Goal: Transaction & Acquisition: Purchase product/service

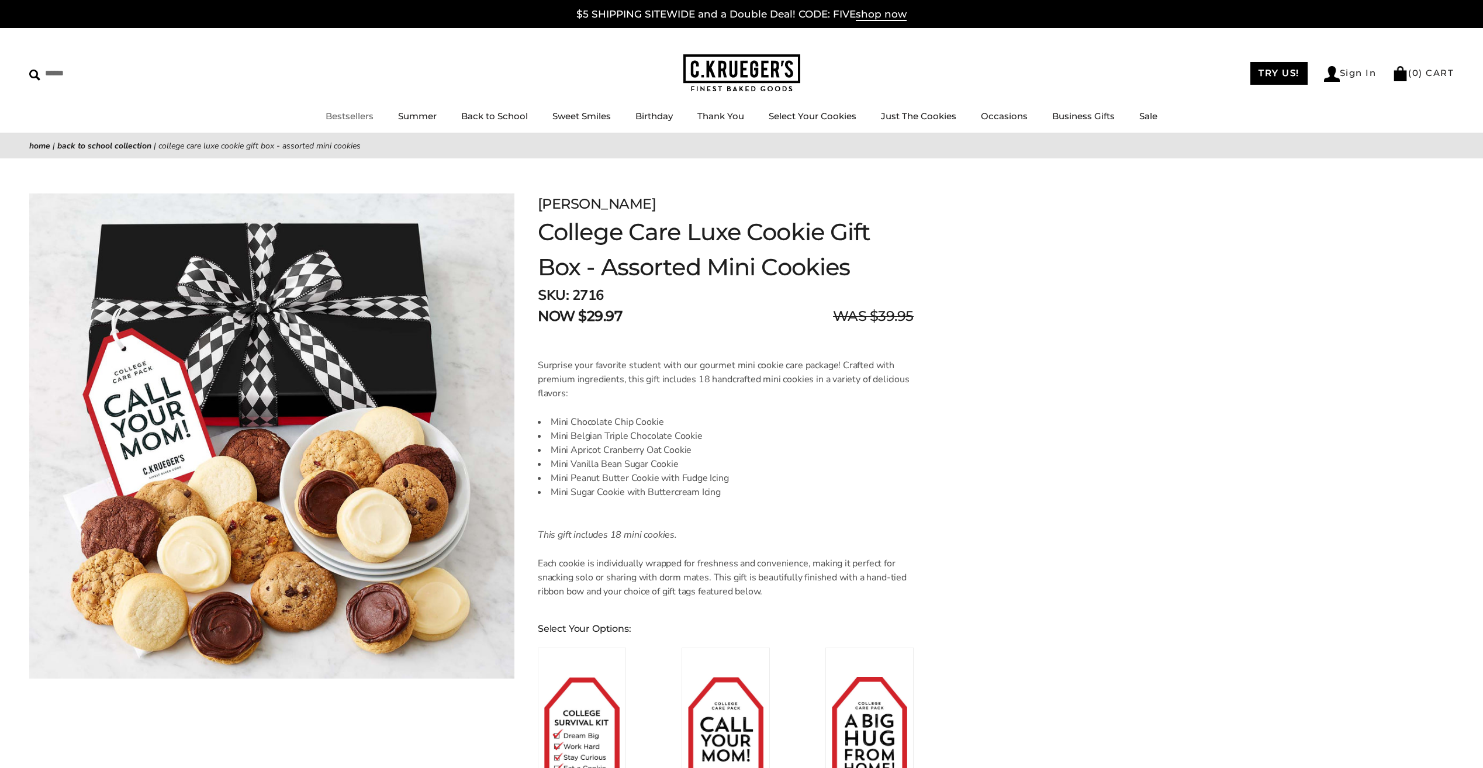
click at [348, 113] on link "Bestsellers" at bounding box center [350, 115] width 48 height 11
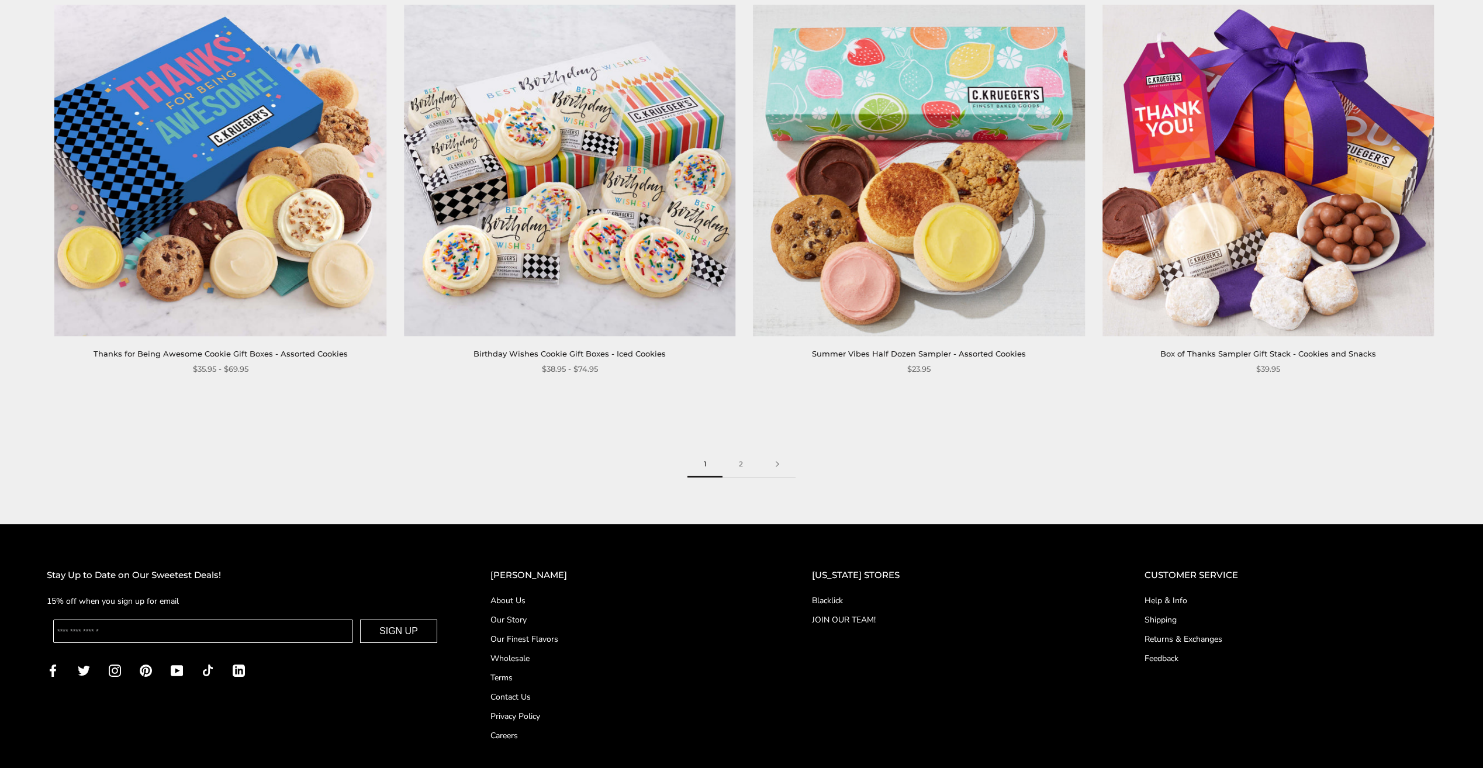
scroll to position [2338, 0]
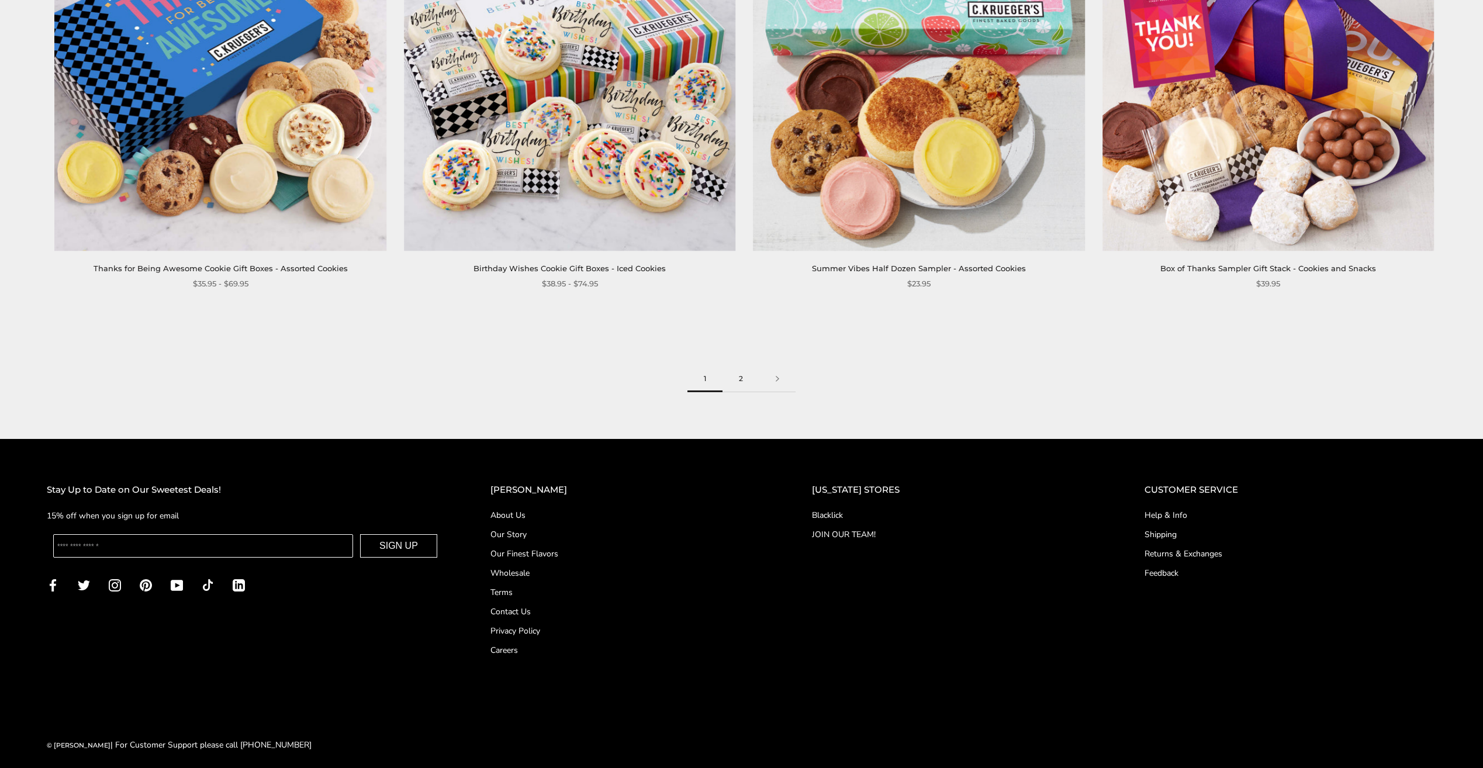
click at [736, 377] on link "2" at bounding box center [741, 379] width 37 height 26
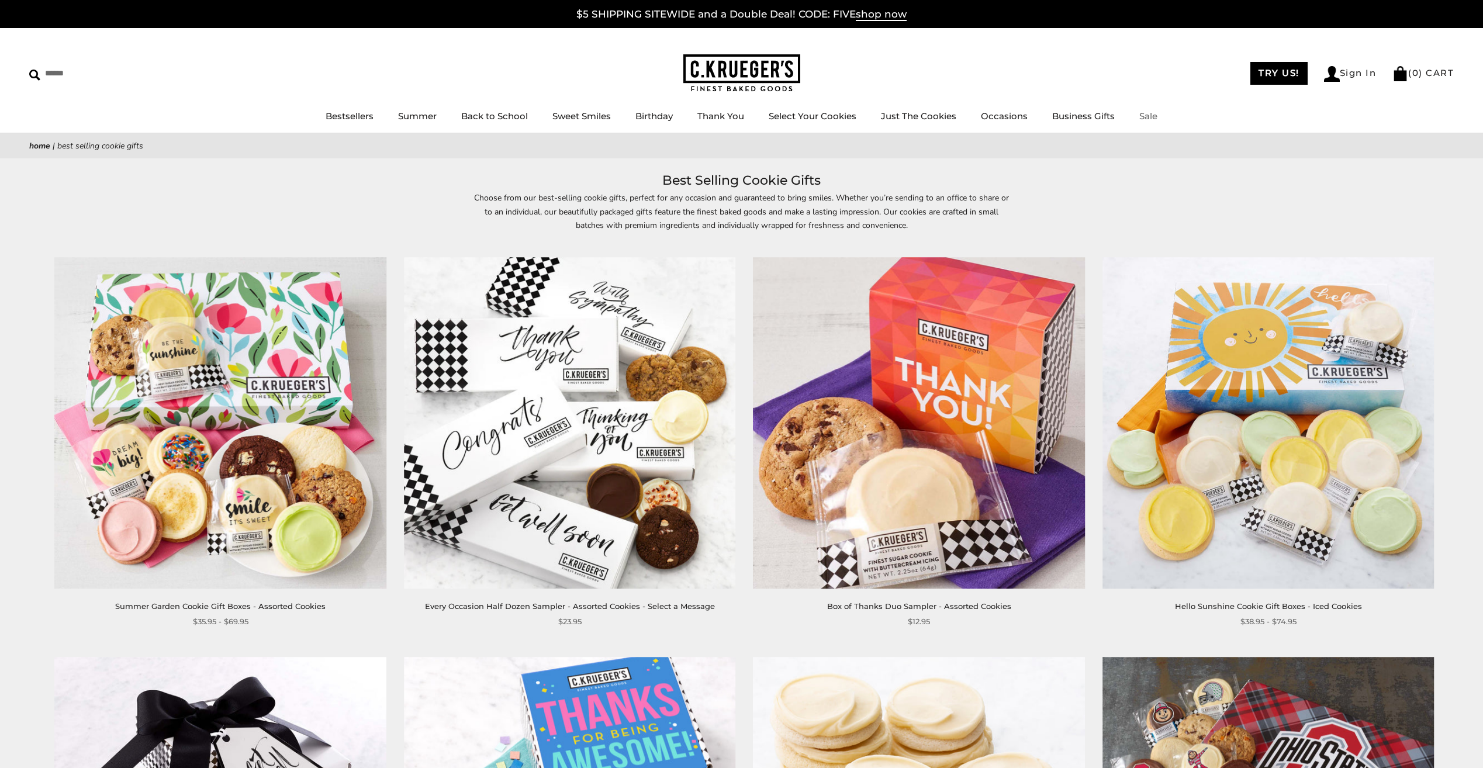
click at [1148, 113] on link "Sale" at bounding box center [1148, 115] width 18 height 11
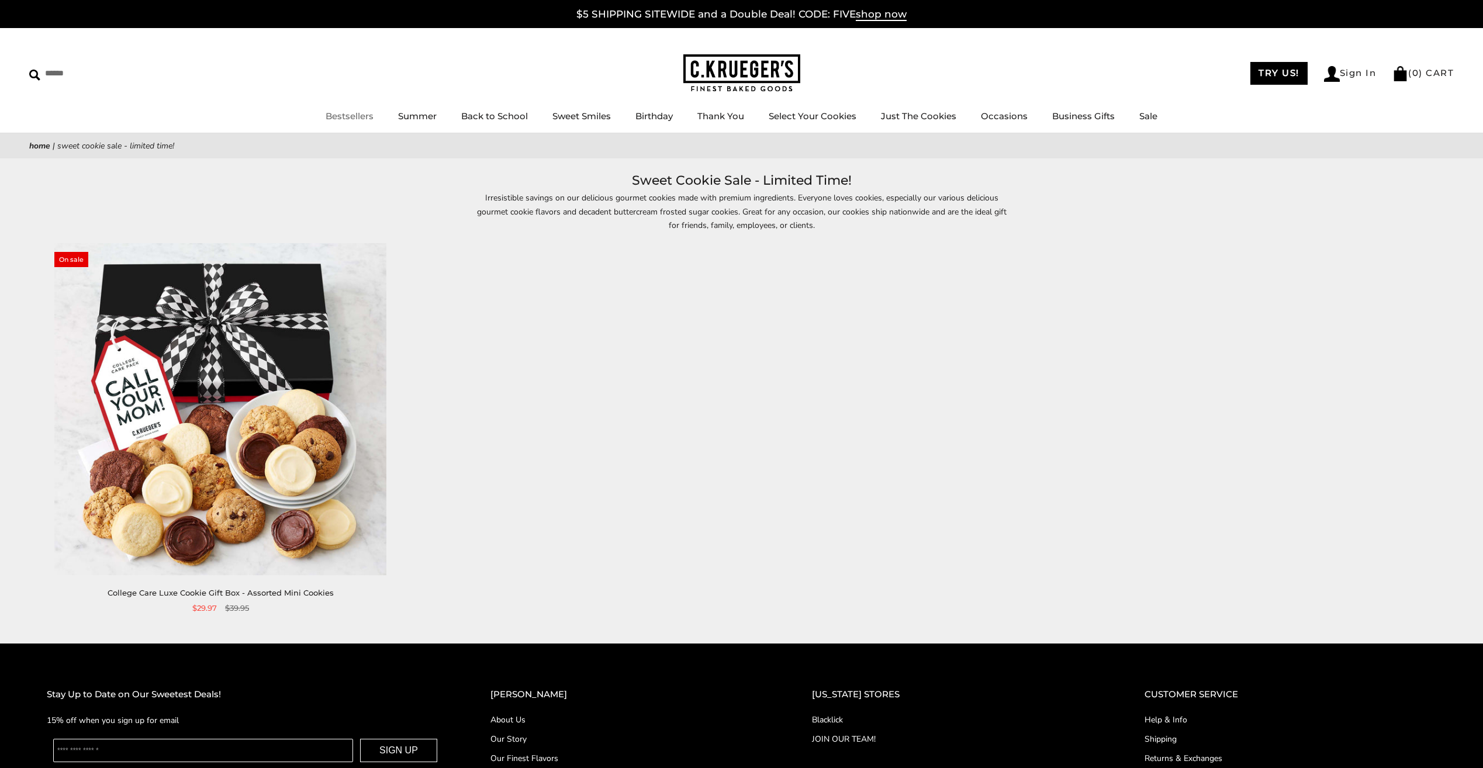
click at [351, 114] on link "Bestsellers" at bounding box center [350, 115] width 48 height 11
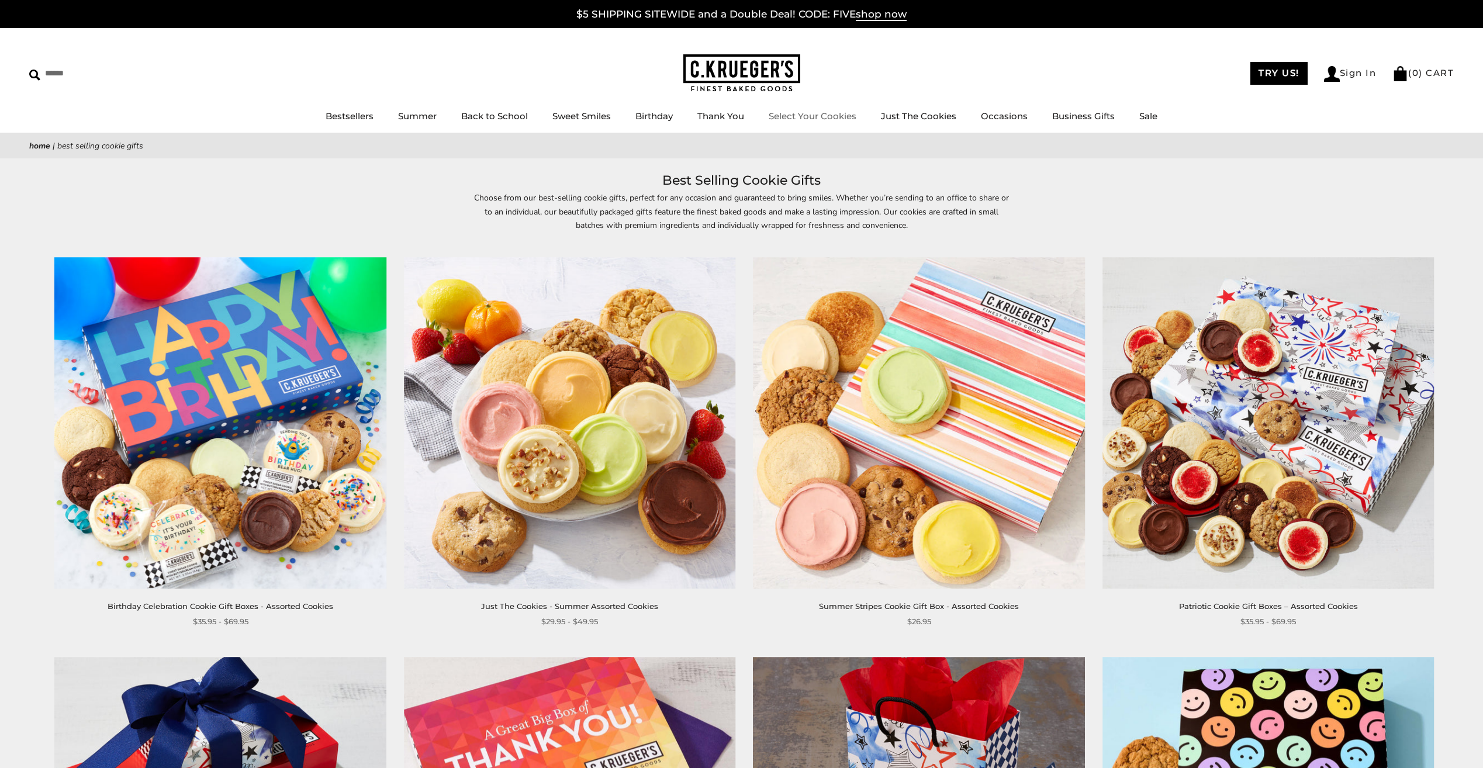
click at [824, 112] on link "Select Your Cookies" at bounding box center [813, 115] width 88 height 11
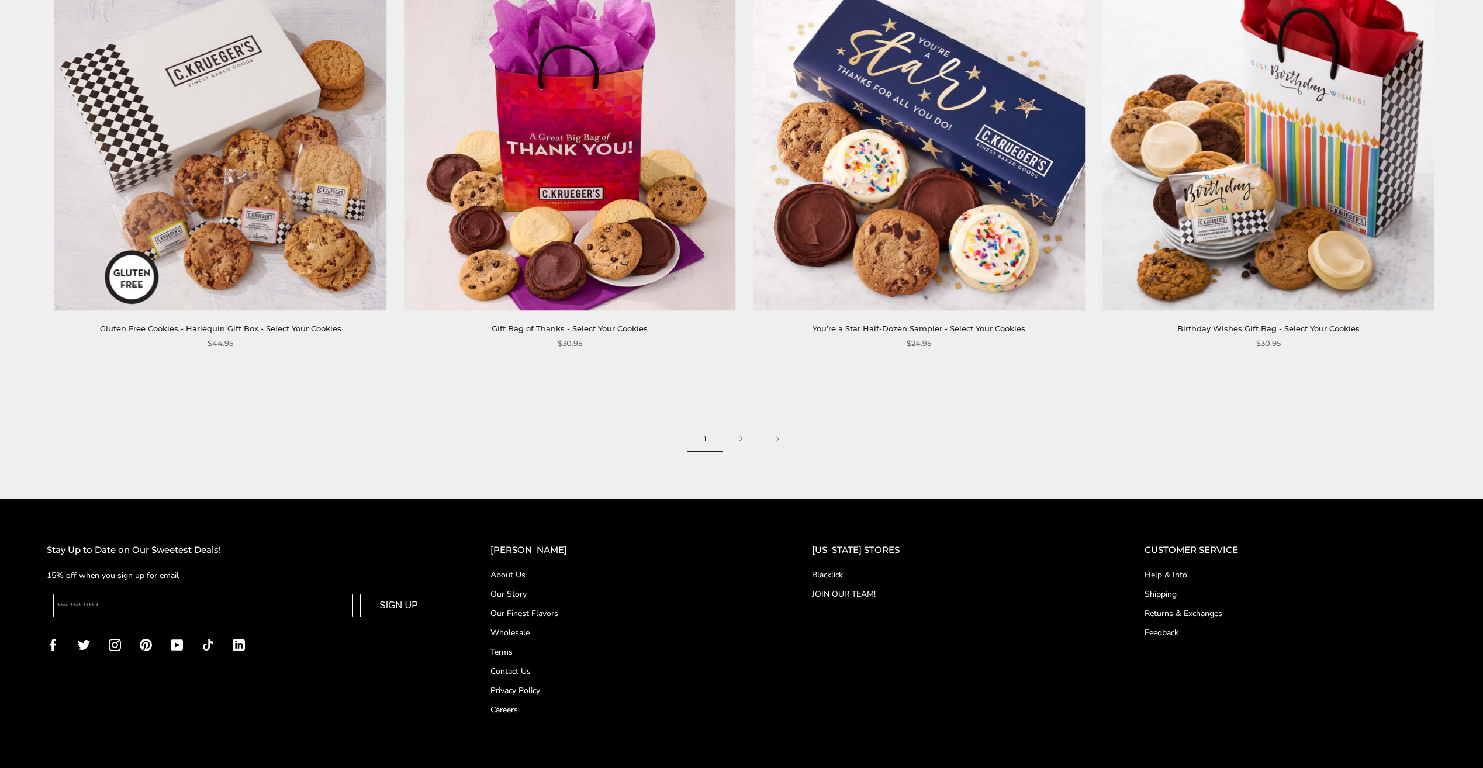
scroll to position [2222, 0]
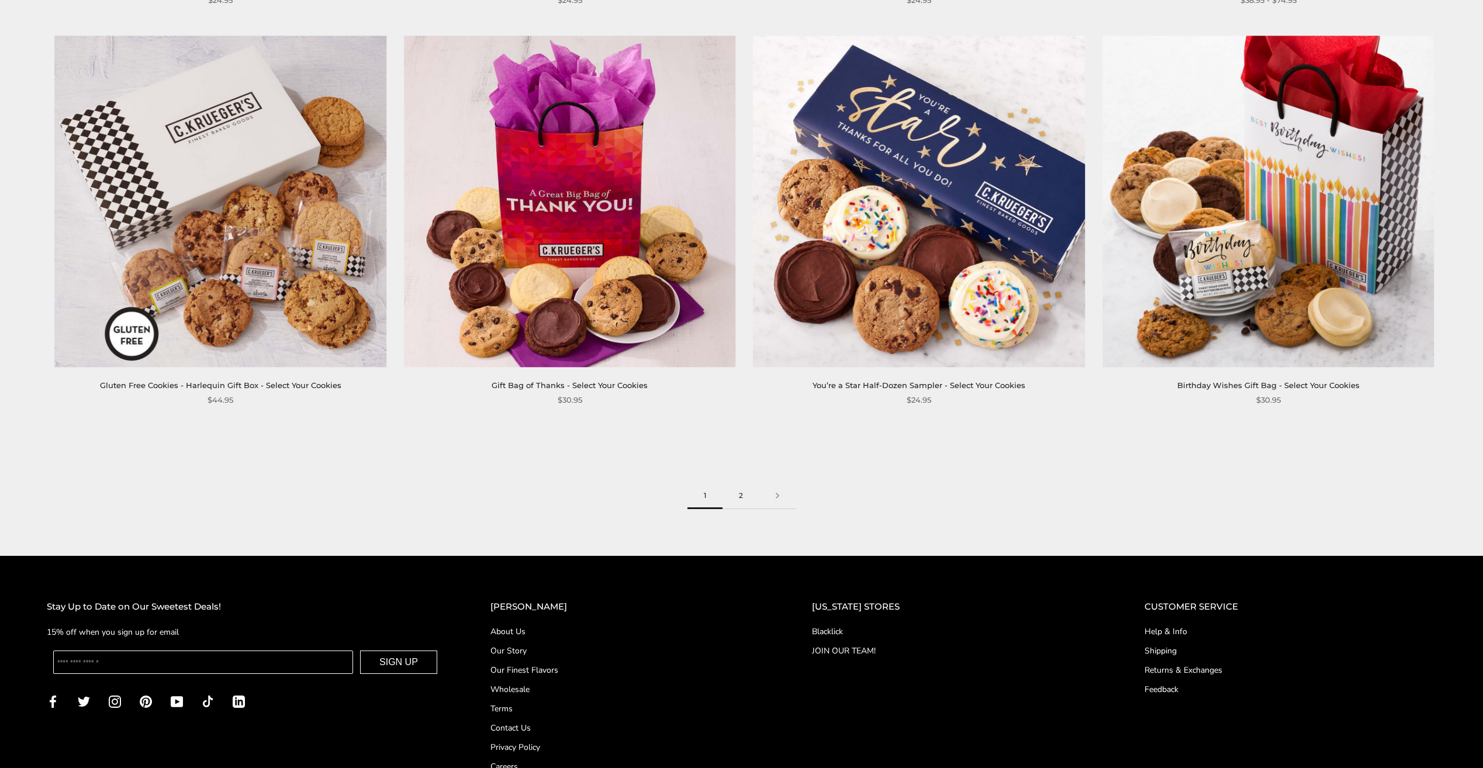
click at [741, 496] on link "2" at bounding box center [741, 496] width 37 height 26
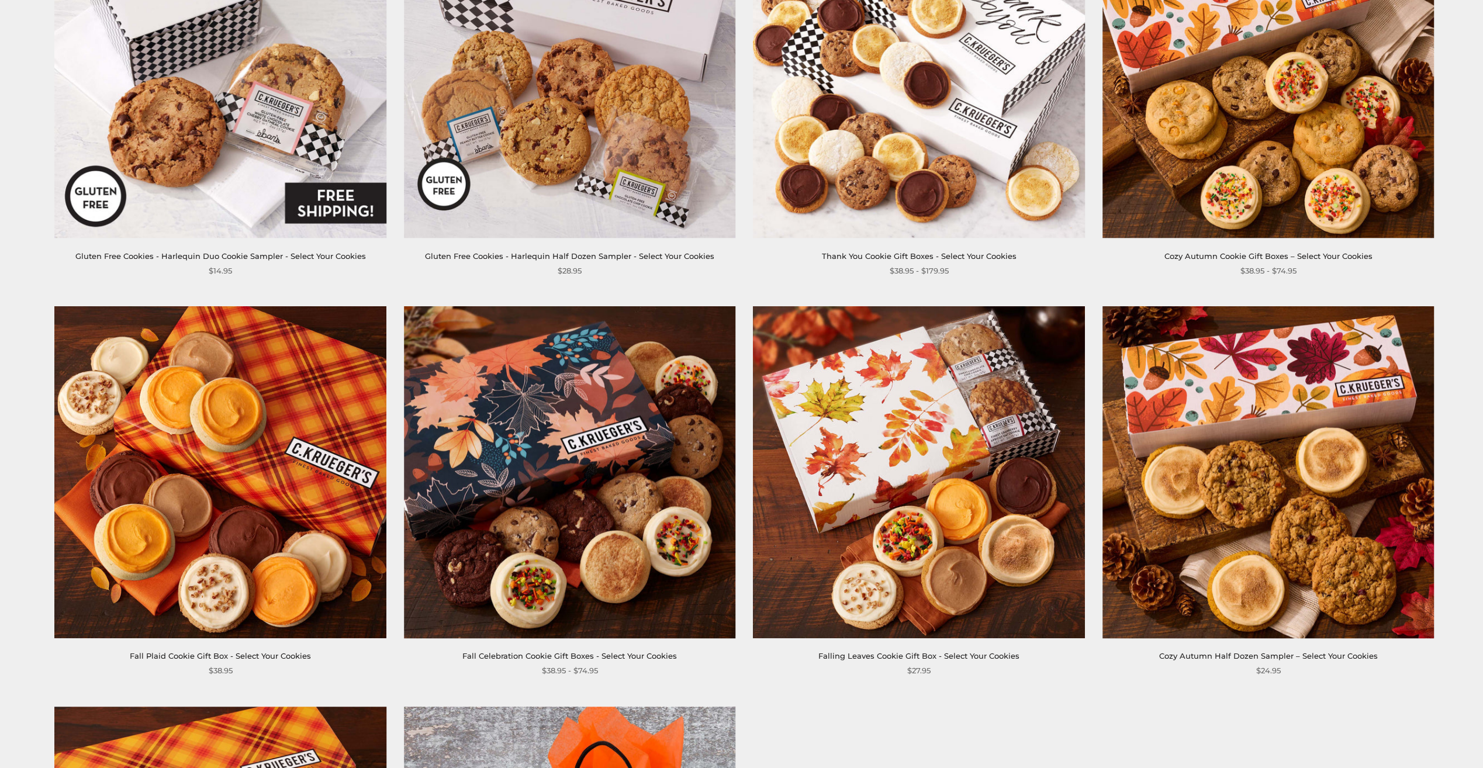
scroll to position [351, 0]
click at [244, 610] on img at bounding box center [220, 472] width 332 height 332
